Goal: Ask a question: Seek information or help from site administrators or community

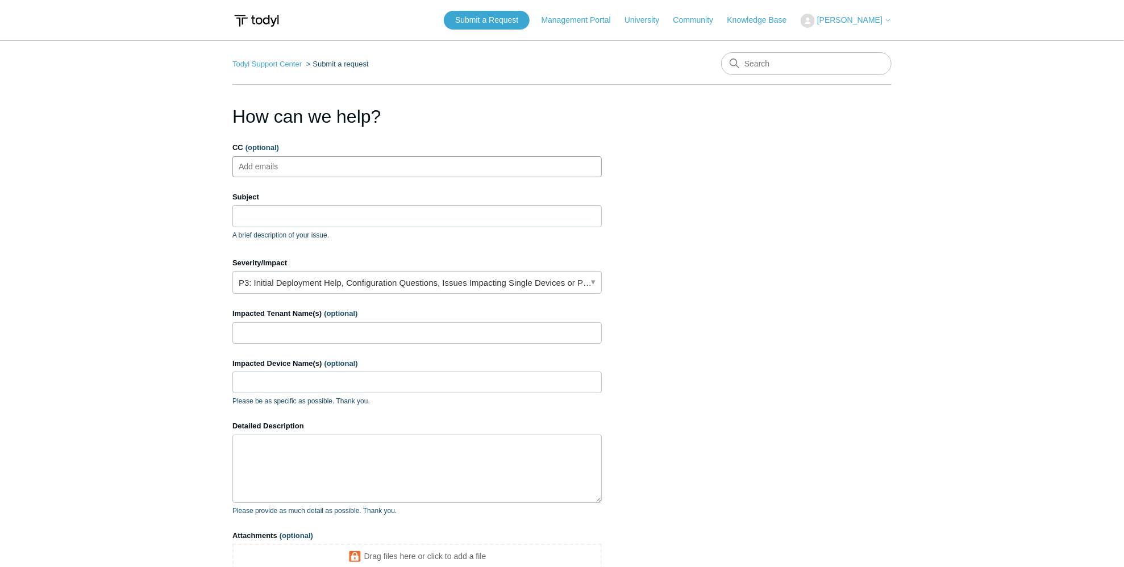
click at [309, 173] on ul "Add emails" at bounding box center [416, 166] width 369 height 21
click at [309, 213] on input "Subject" at bounding box center [416, 216] width 369 height 22
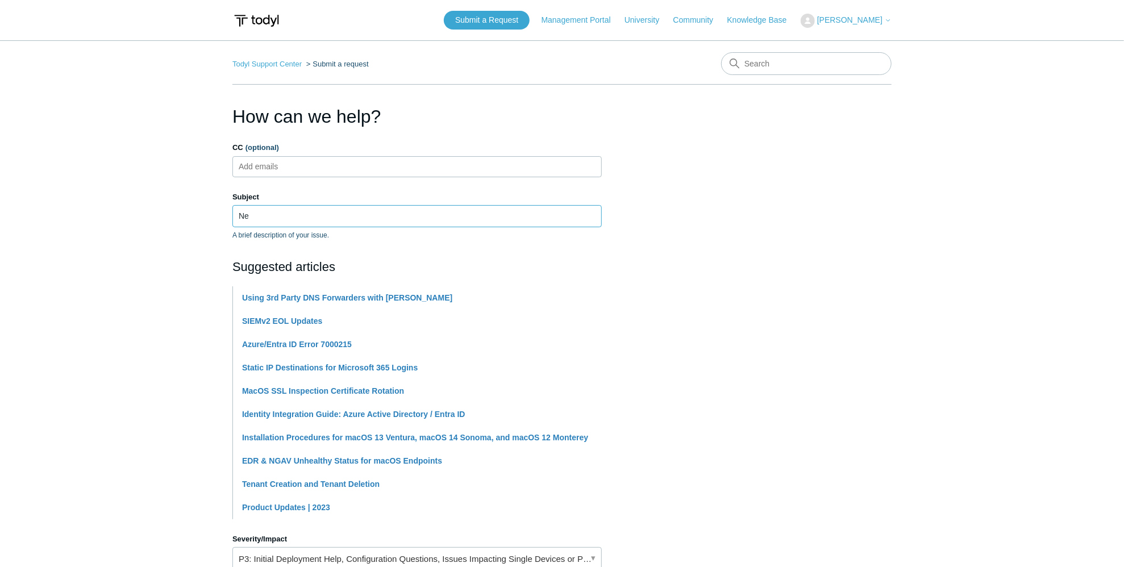
type input "N"
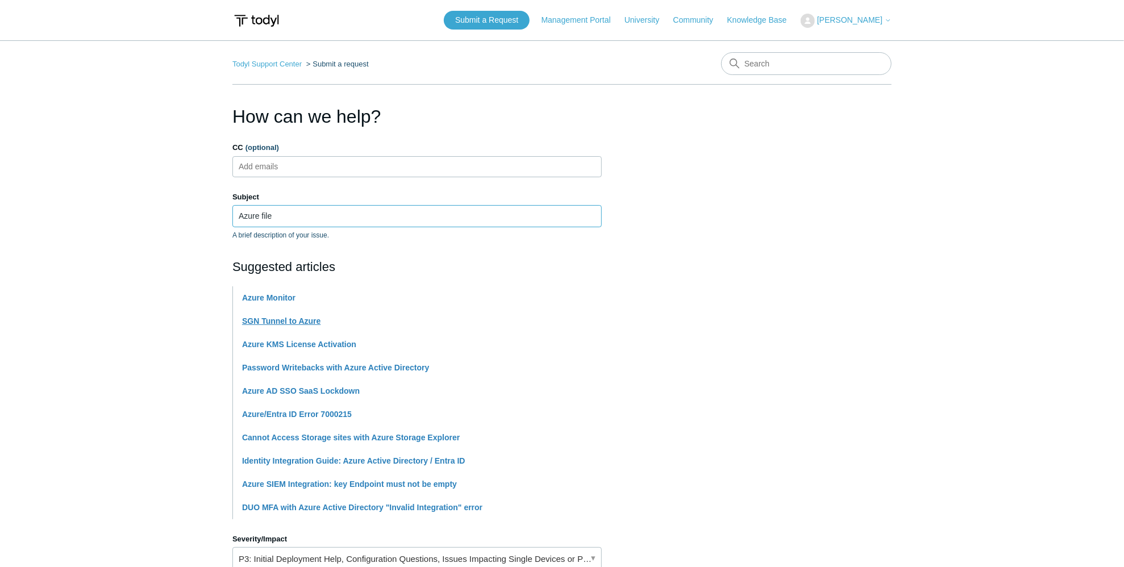
type input "Azure file"
click at [276, 322] on link "SGN Tunnel to Azure" at bounding box center [281, 321] width 78 height 9
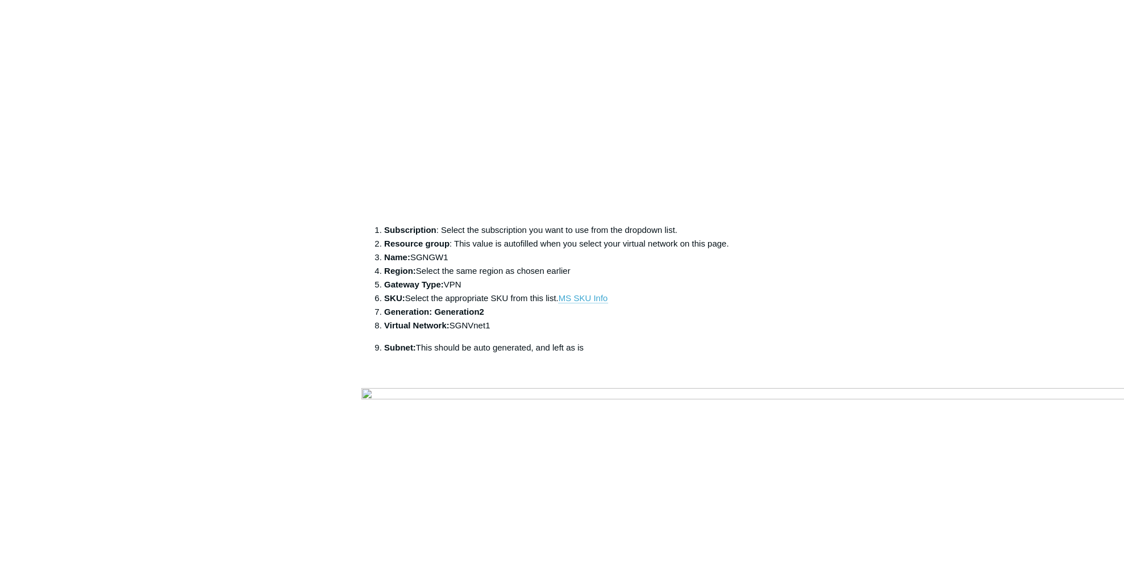
scroll to position [2501, 0]
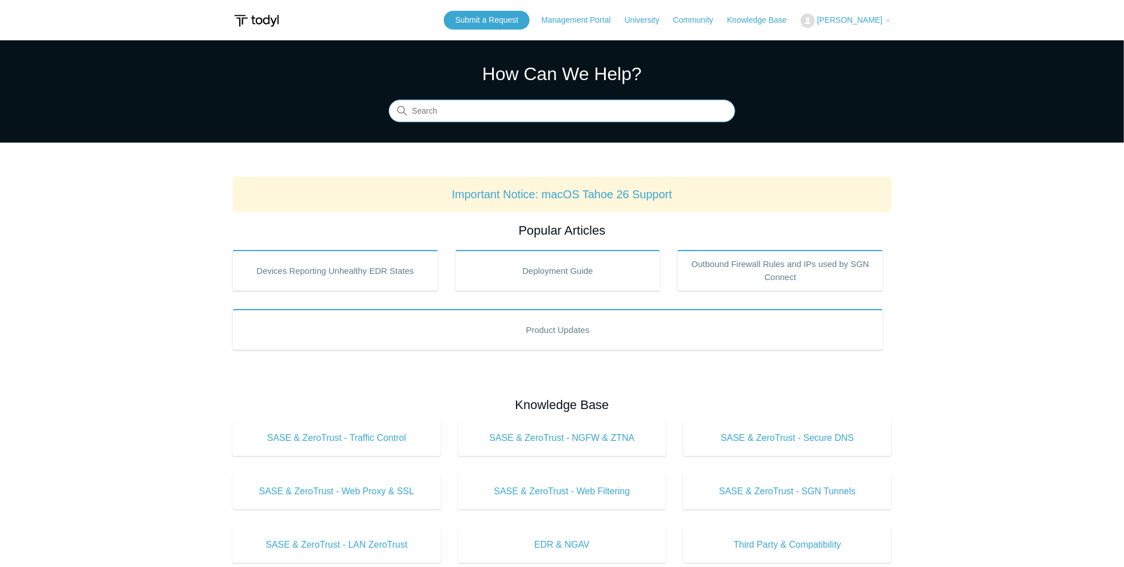
click at [458, 114] on input "Search" at bounding box center [562, 111] width 347 height 23
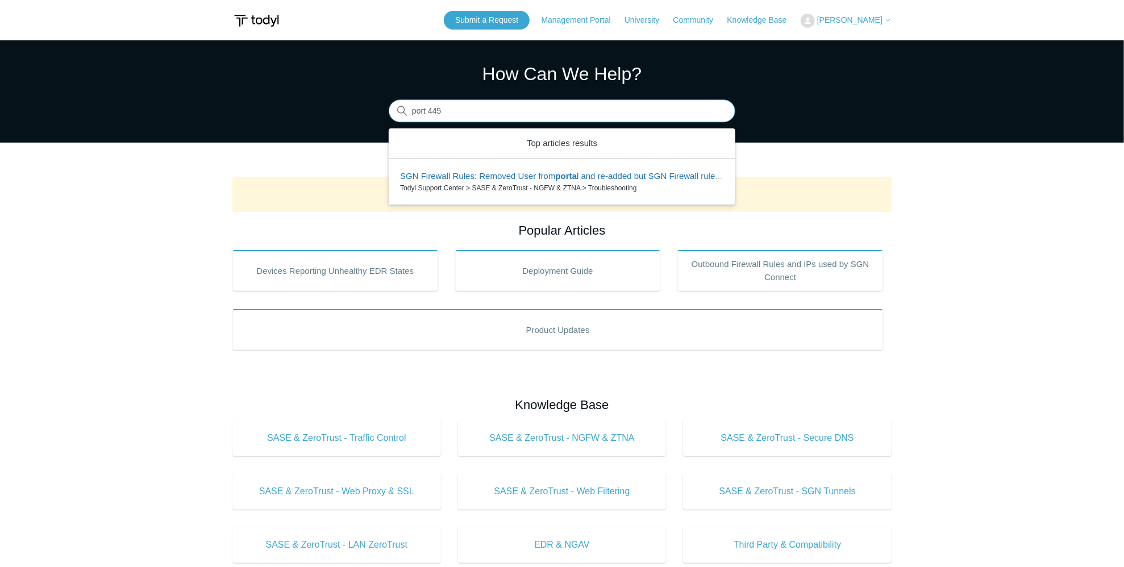
type input "port 445"
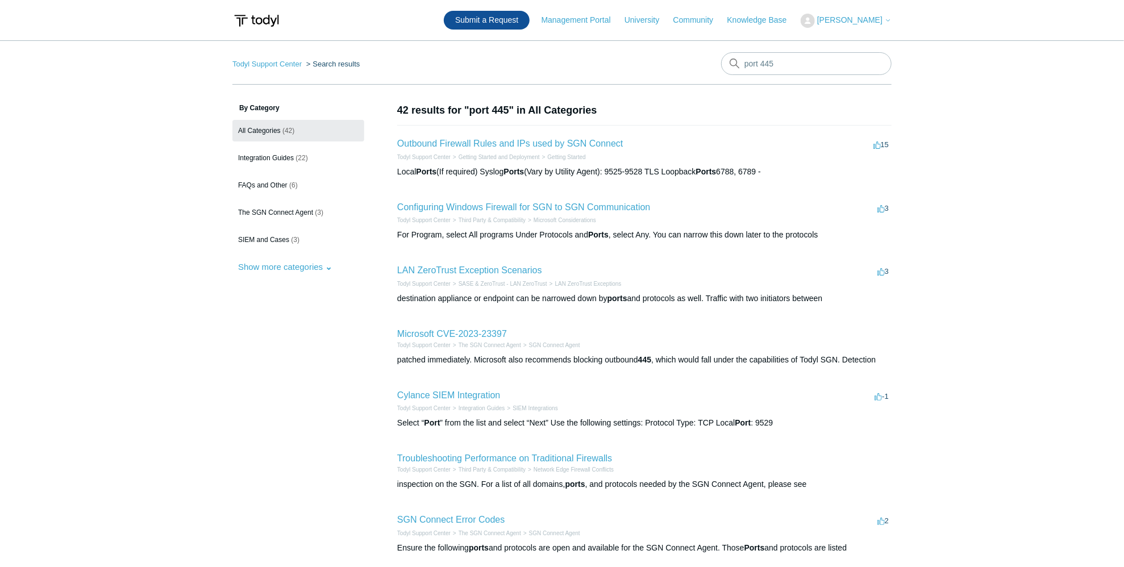
click at [508, 22] on link "Submit a Request" at bounding box center [487, 20] width 86 height 19
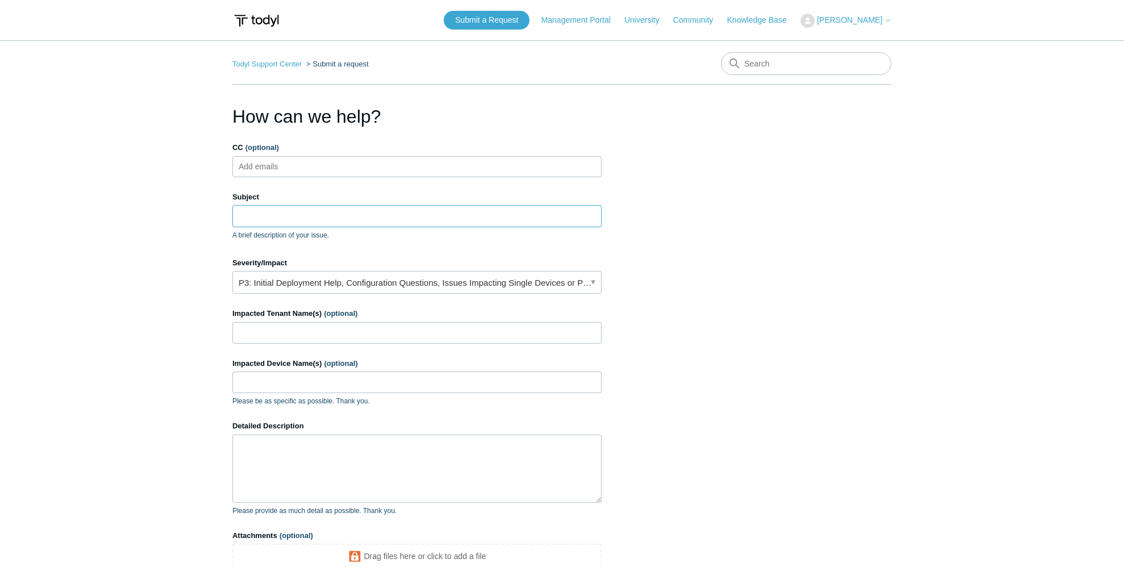
click at [295, 212] on input "Subject" at bounding box center [416, 216] width 369 height 22
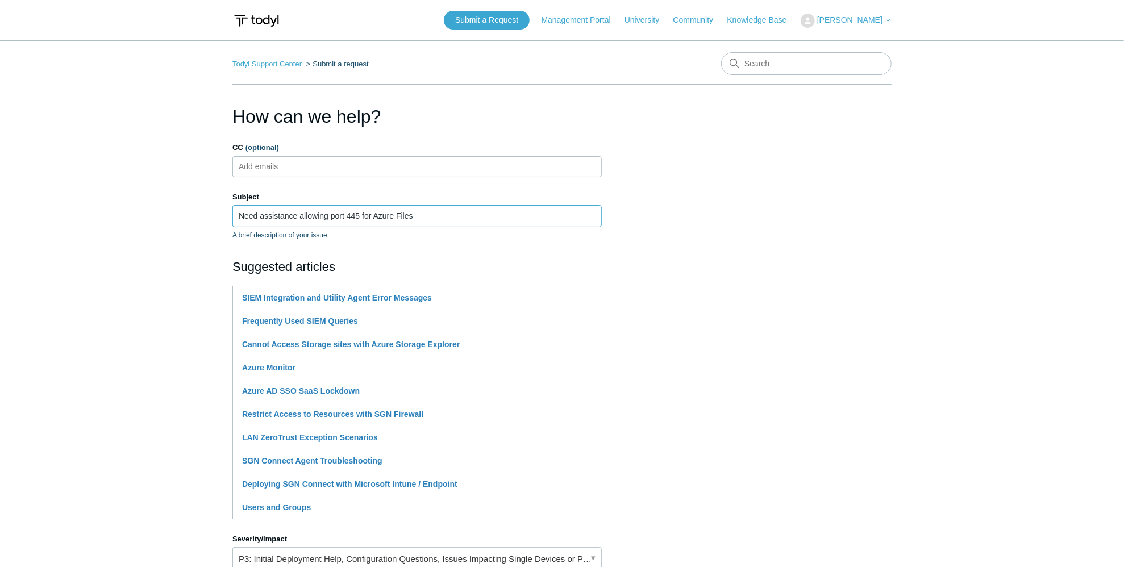
type input "Need assistance allowing port 445 for Azure Files"
click at [785, 261] on section "How can we help? CC (optional) Add emails Subject Need assistance allowing port…" at bounding box center [561, 503] width 659 height 800
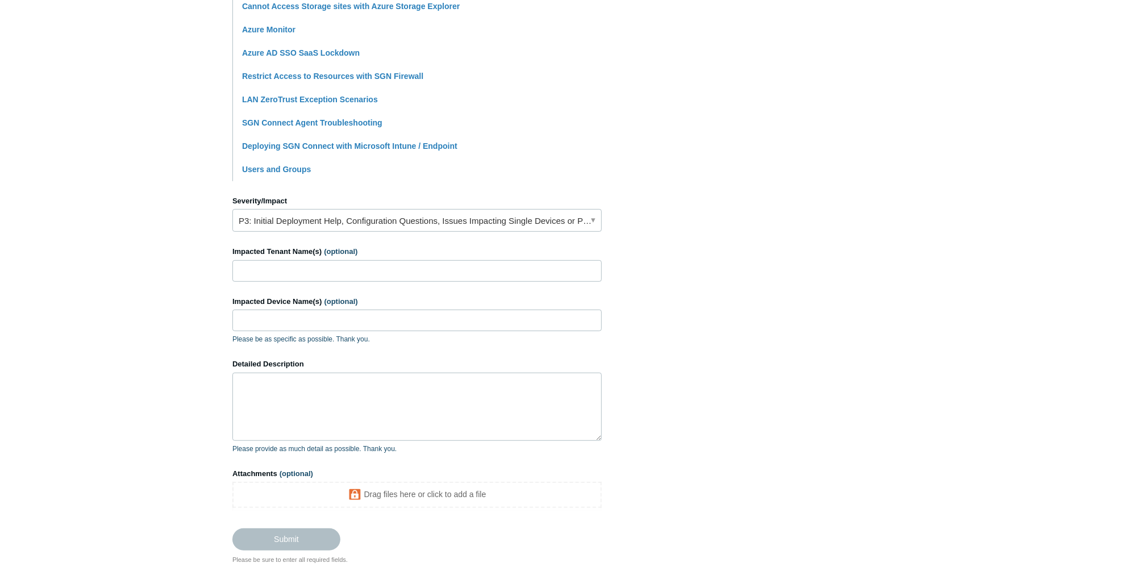
scroll to position [341, 0]
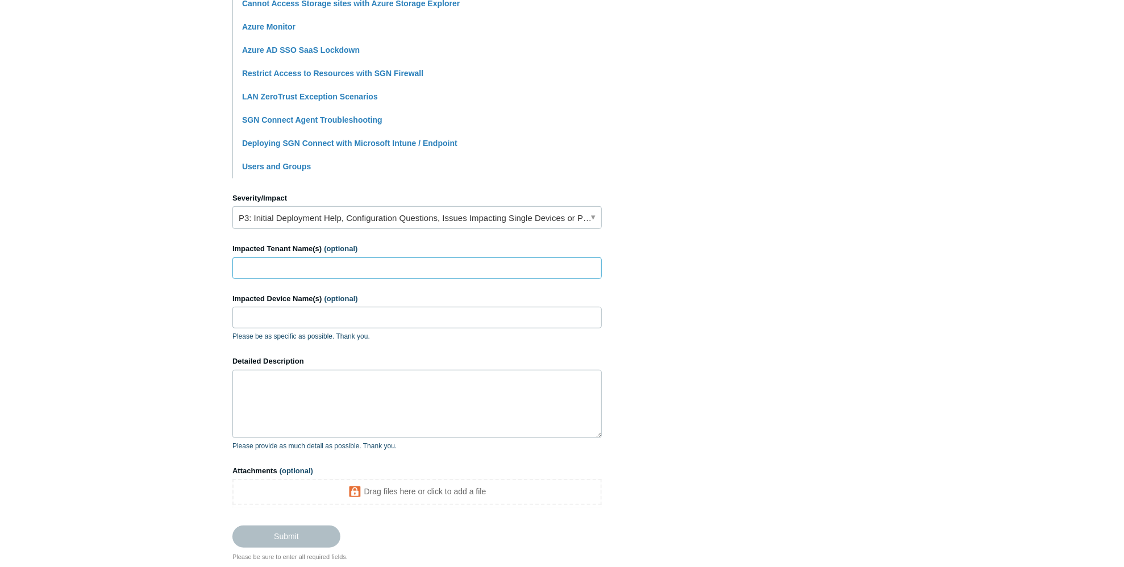
click at [349, 267] on input "Impacted Tenant Name(s) (optional)" at bounding box center [416, 268] width 369 height 22
type input "White Knight"
click at [338, 308] on input "Impacted Device Name(s) (optional)" at bounding box center [416, 318] width 369 height 22
click at [311, 385] on textarea "Detailed Description" at bounding box center [416, 404] width 369 height 68
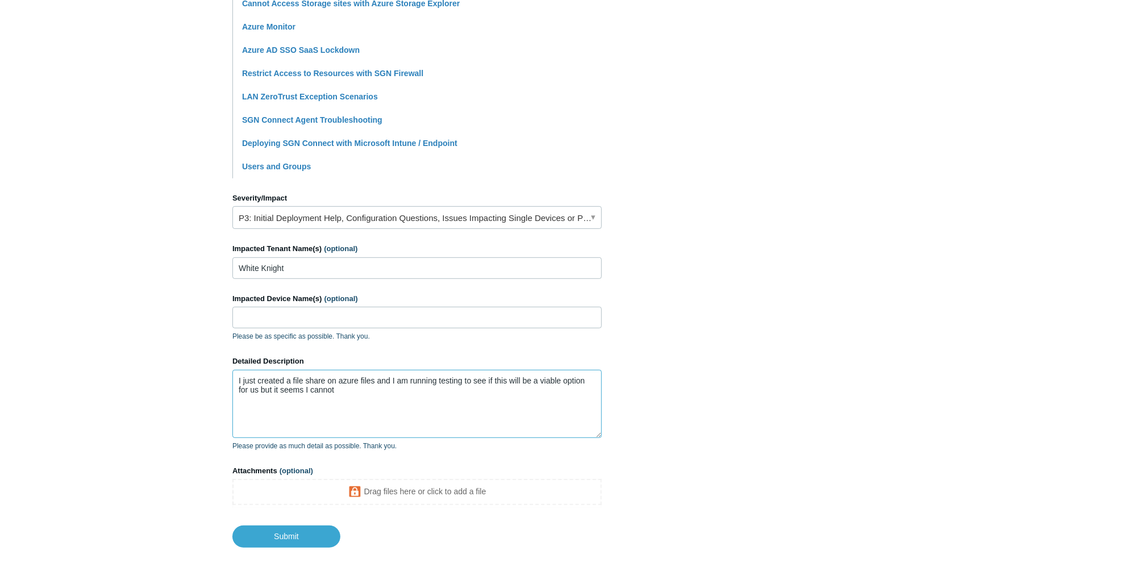
drag, startPoint x: 357, startPoint y: 394, endPoint x: 214, endPoint y: 358, distance: 147.6
click at [214, 358] on main "Todyl Support Center Submit a request How can we help? CC (optional) Add emails…" at bounding box center [562, 123] width 1124 height 849
paste textarea "Hi Todyl Support, We’re working on enabling Azure Files access for a roaming la…"
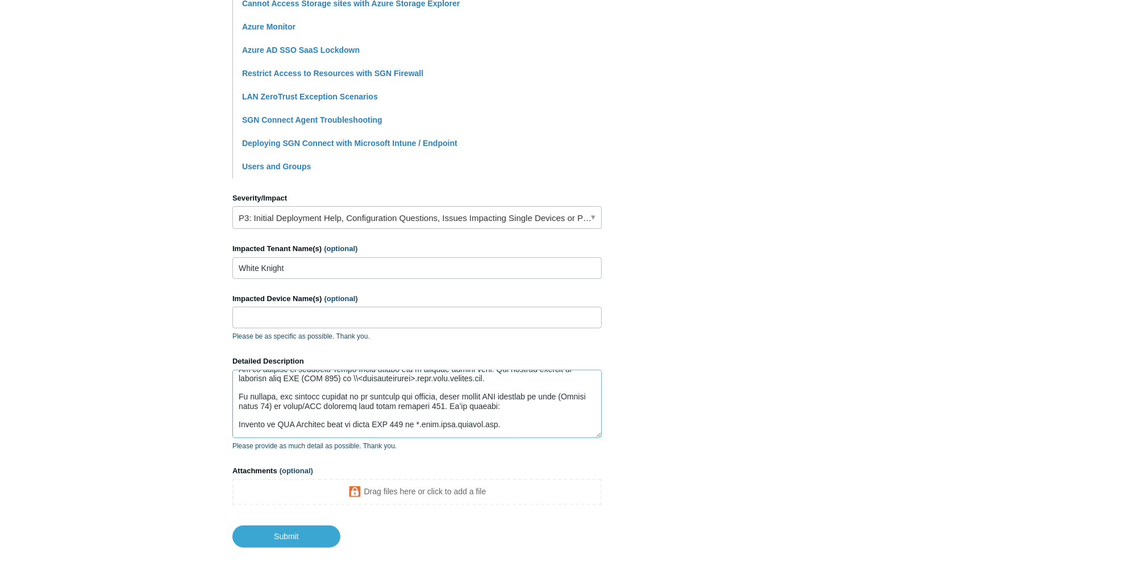
scroll to position [0, 0]
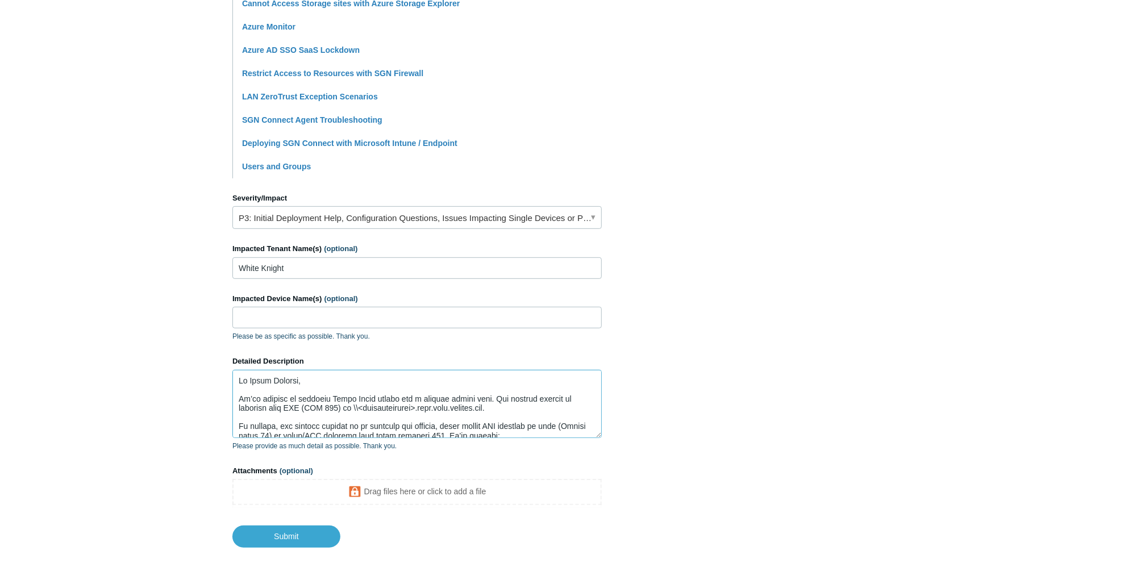
drag, startPoint x: 426, startPoint y: 406, endPoint x: 364, endPoint y: 409, distance: 61.5
click at [364, 409] on textarea "Detailed Description" at bounding box center [416, 404] width 369 height 68
click at [385, 408] on textarea "Detailed Description" at bounding box center [416, 404] width 369 height 68
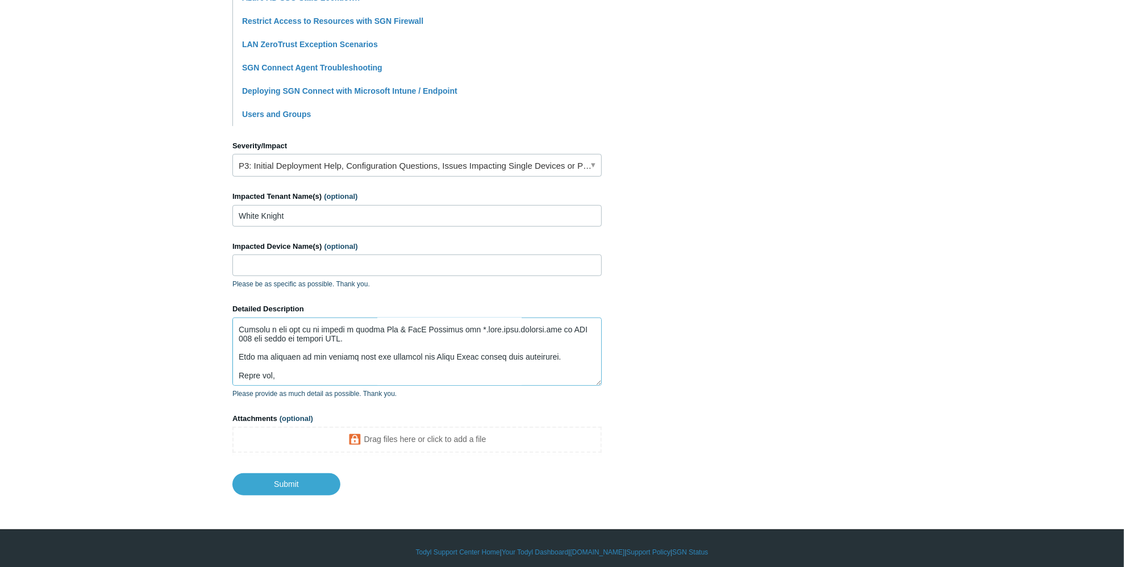
scroll to position [399, 0]
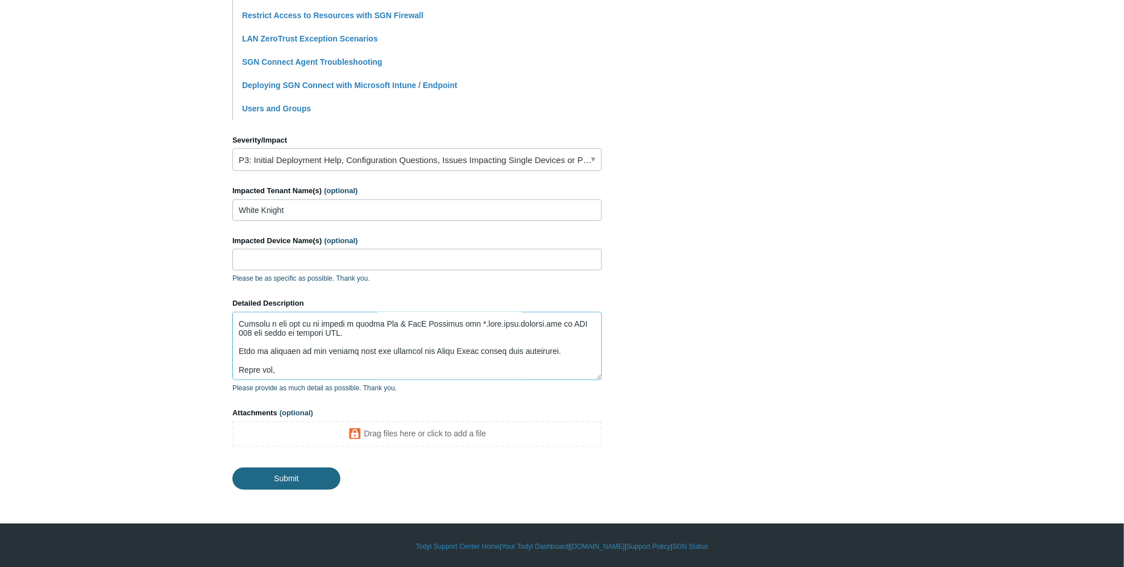
type textarea "Hi Todyl Support, We’re working on enabling Azure Files access for a roaming la…"
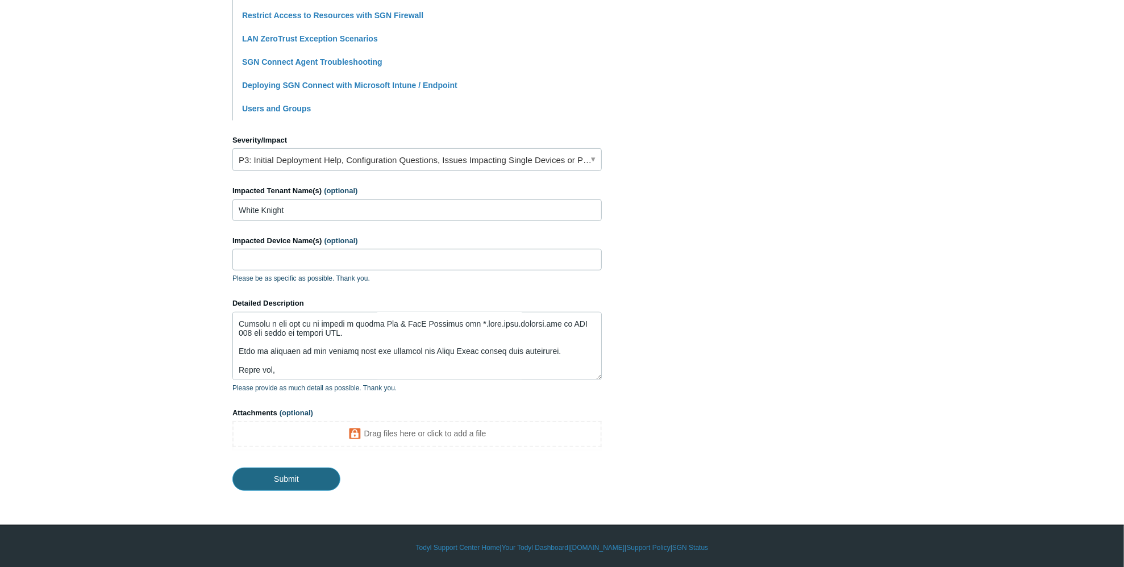
click at [301, 477] on input "Submit" at bounding box center [286, 479] width 108 height 23
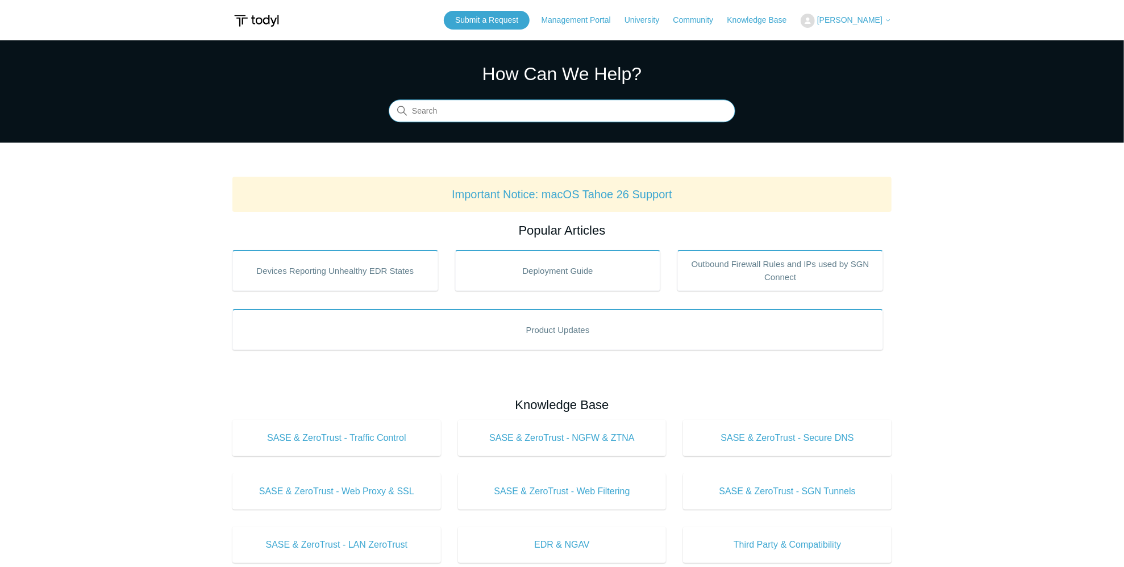
click at [475, 108] on input "Search" at bounding box center [562, 111] width 347 height 23
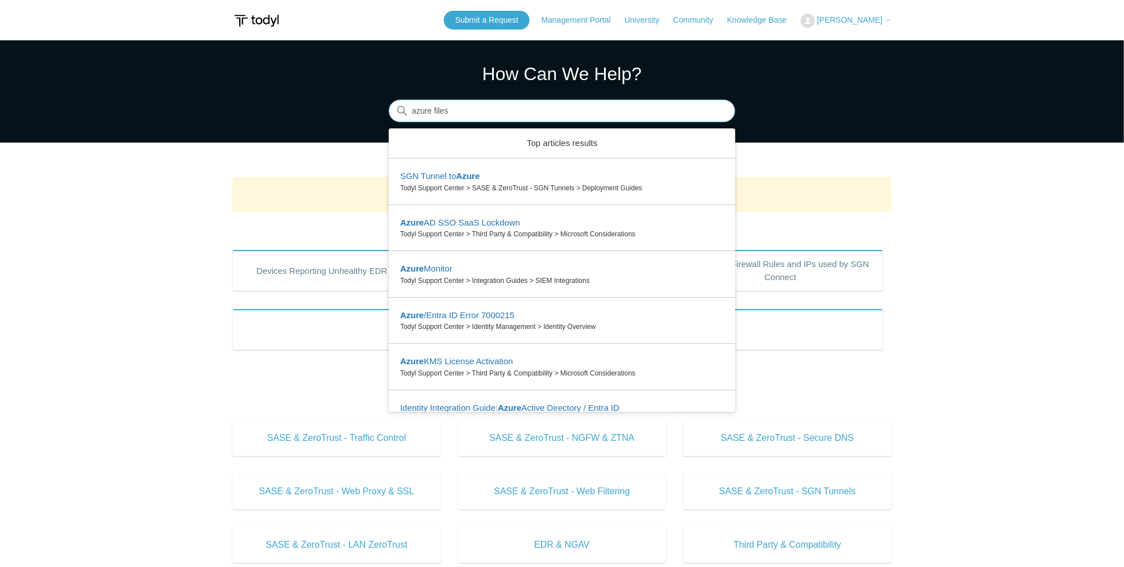
type input "azure files"
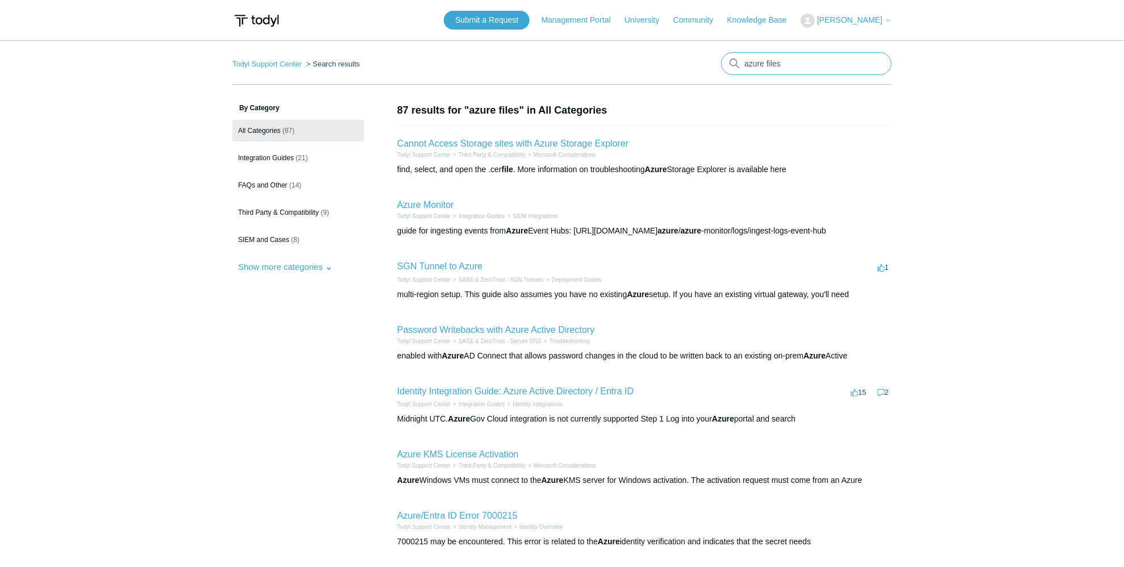
click at [778, 62] on input "azure files" at bounding box center [806, 63] width 171 height 23
click at [787, 62] on input "azure files" at bounding box center [806, 63] width 171 height 23
type input "445"
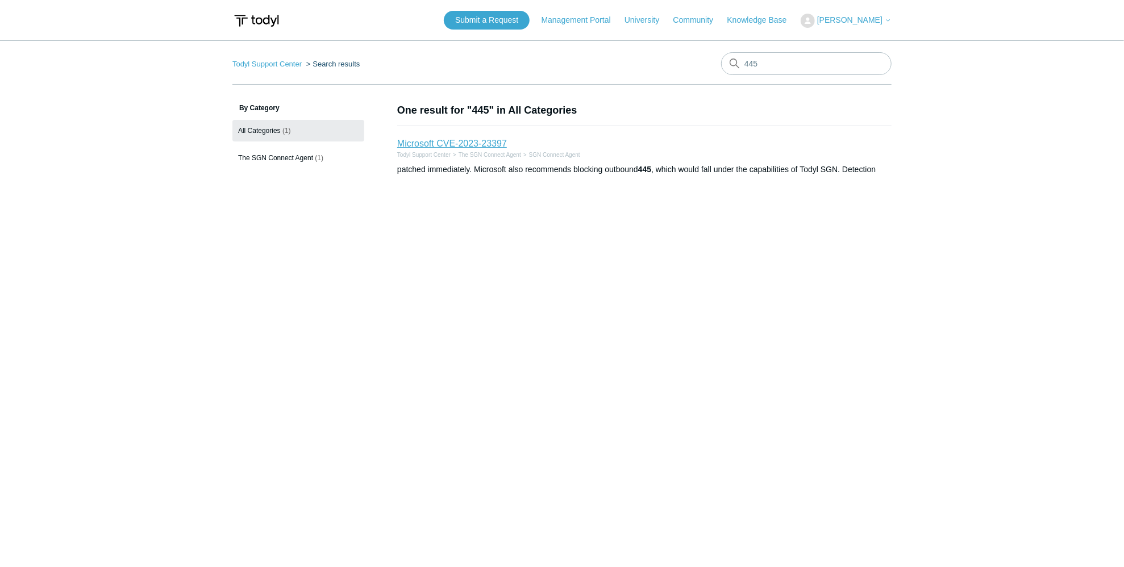
click at [487, 143] on link "Microsoft CVE-2023-23397" at bounding box center [452, 144] width 110 height 10
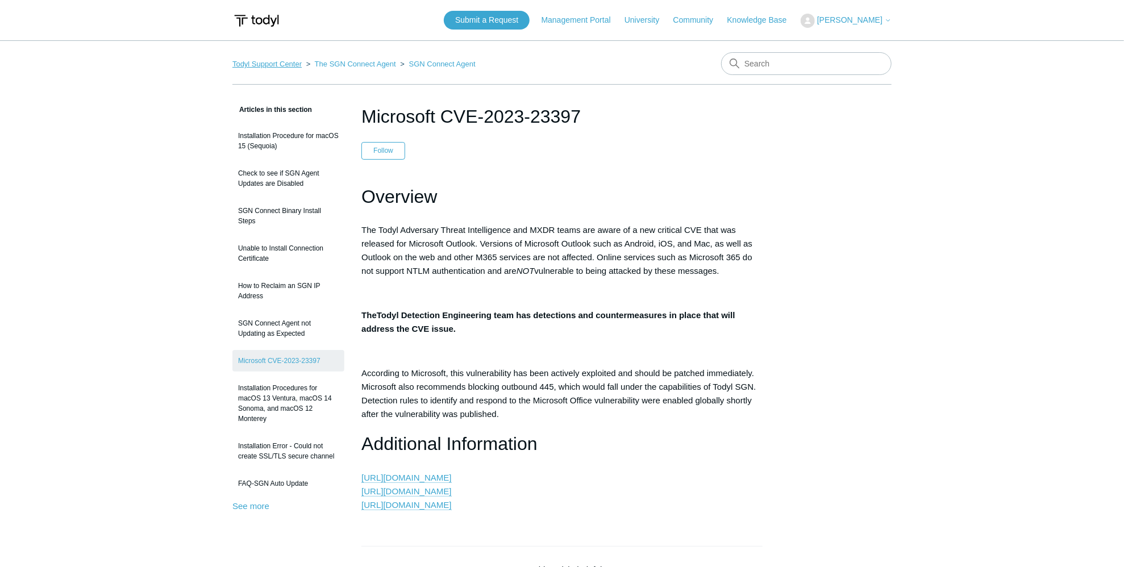
click at [277, 61] on link "Todyl Support Center" at bounding box center [266, 64] width 69 height 9
